Goal: Information Seeking & Learning: Learn about a topic

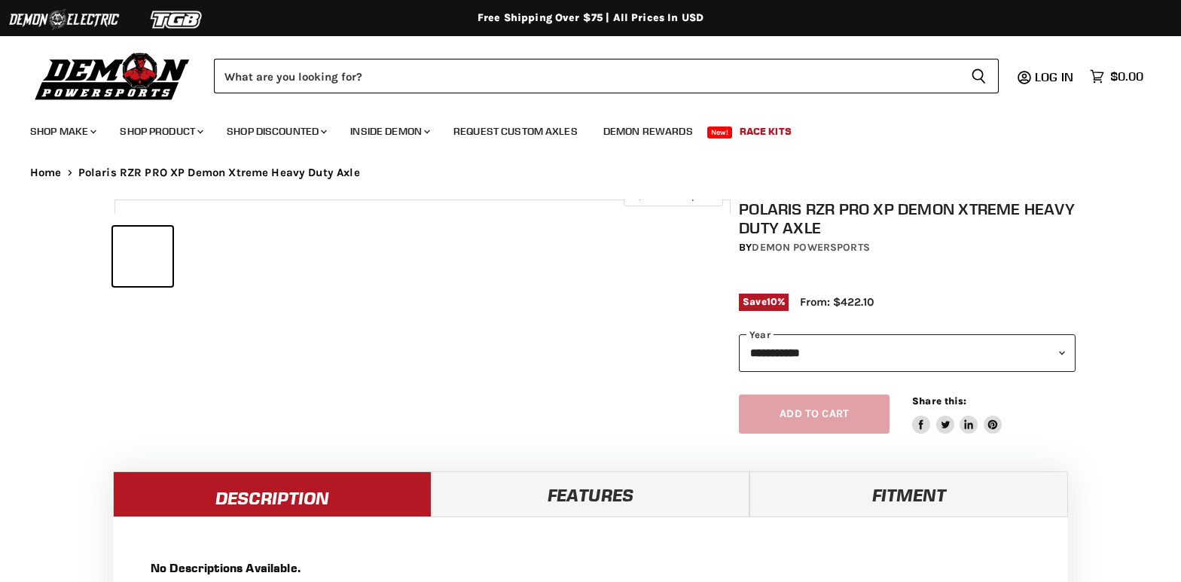
select select "******"
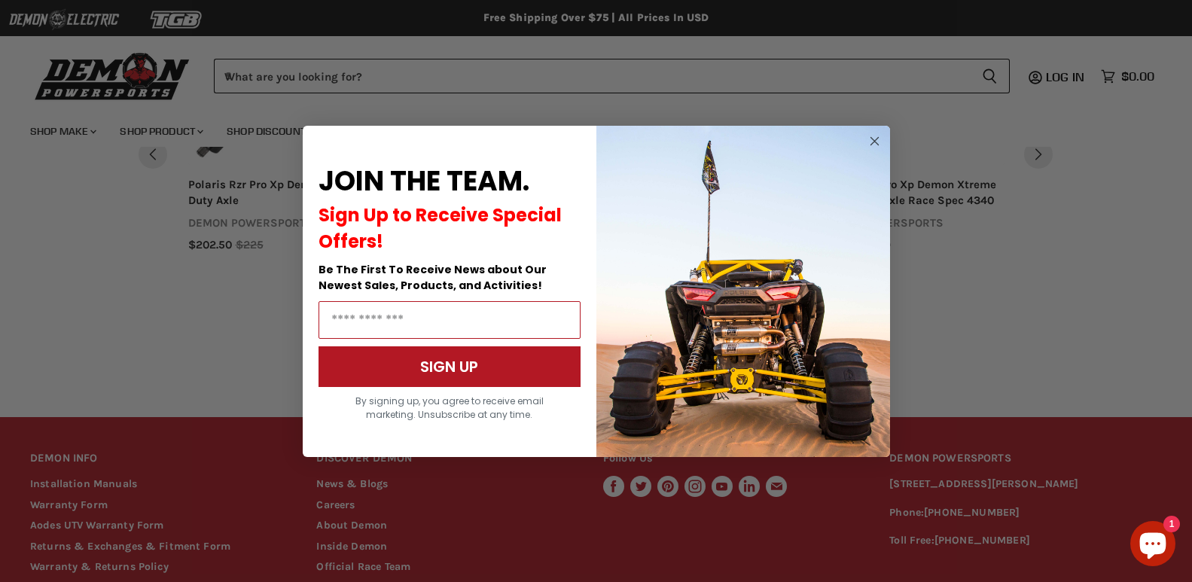
scroll to position [1305, 0]
